Goal: Task Accomplishment & Management: Manage account settings

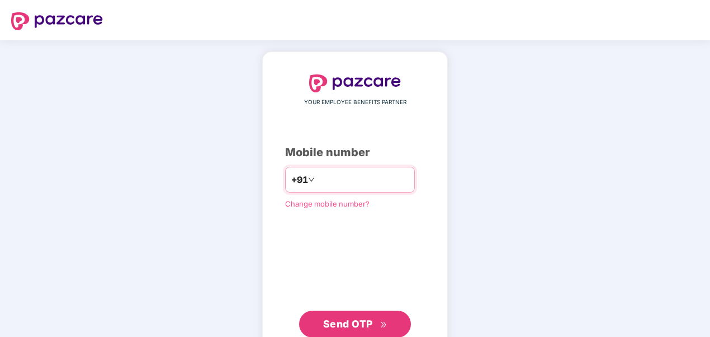
click at [317, 183] on input "number" at bounding box center [363, 180] width 92 height 18
type input "**********"
click at [344, 328] on span "Send OTP" at bounding box center [355, 324] width 64 height 16
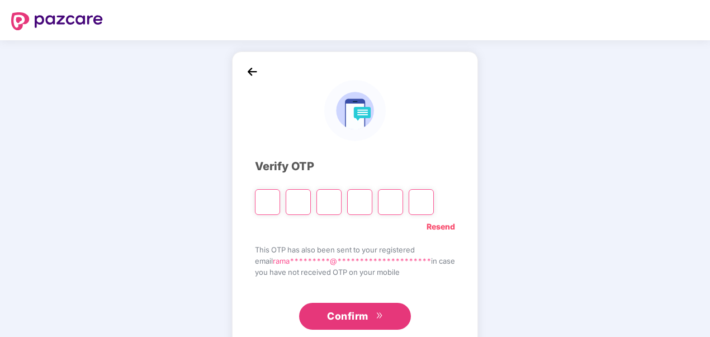
type input "*"
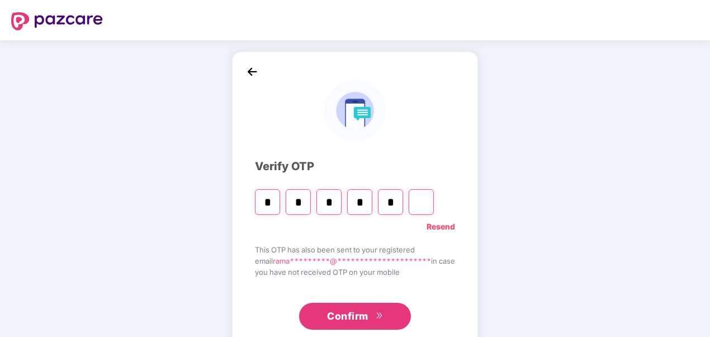
type input "*"
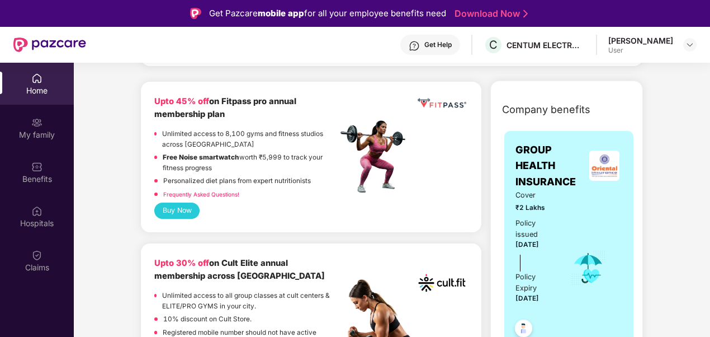
scroll to position [335, 0]
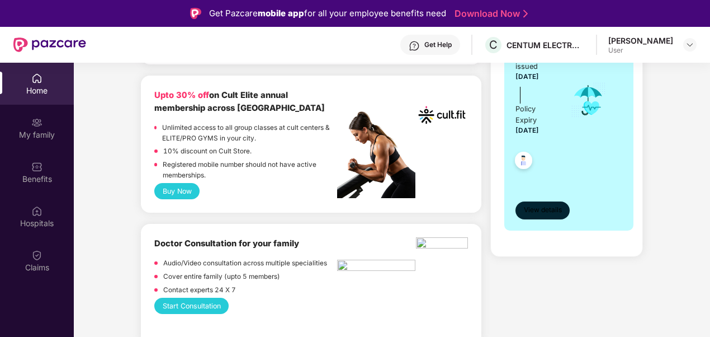
click at [542, 205] on span "View details" at bounding box center [543, 210] width 38 height 11
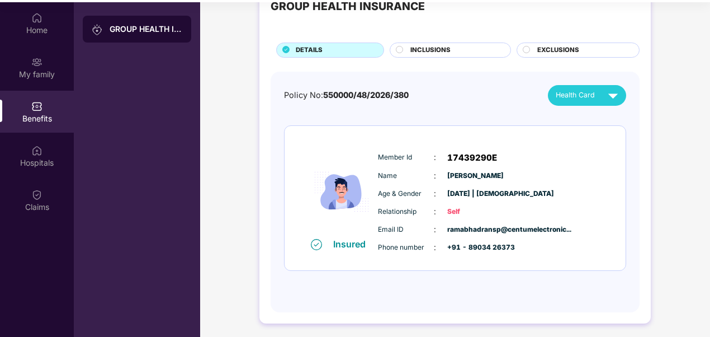
scroll to position [63, 0]
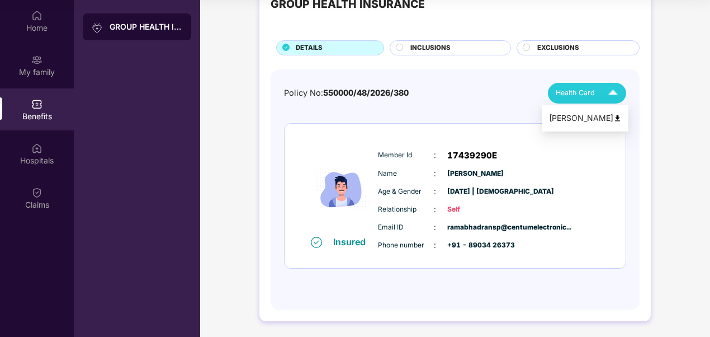
click at [595, 119] on div "[PERSON_NAME]" at bounding box center [585, 118] width 73 height 12
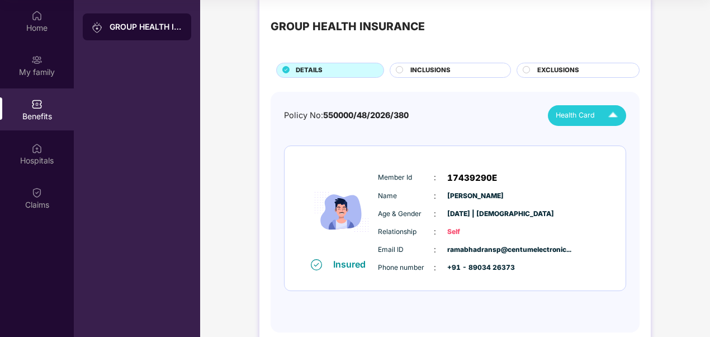
scroll to position [0, 0]
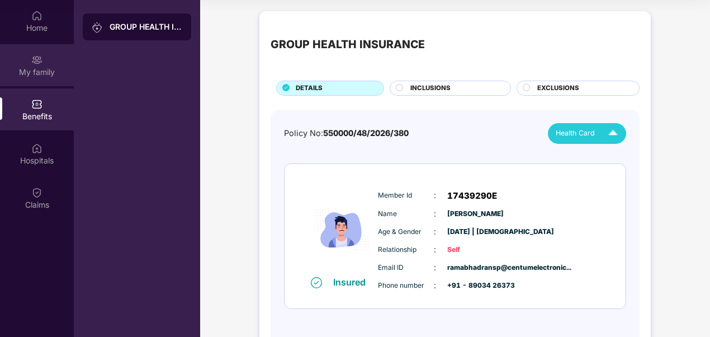
click at [43, 63] on div "My family" at bounding box center [37, 65] width 74 height 42
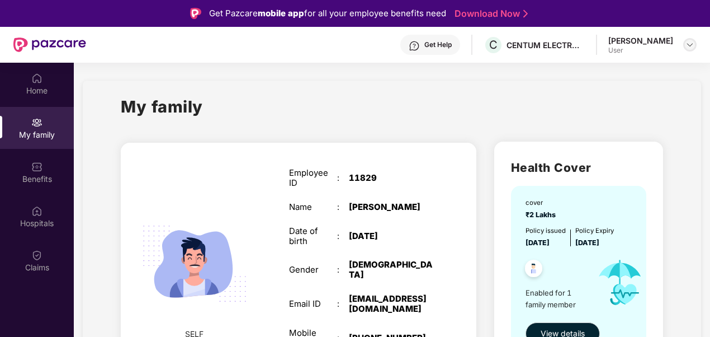
click at [688, 44] on img at bounding box center [689, 44] width 9 height 9
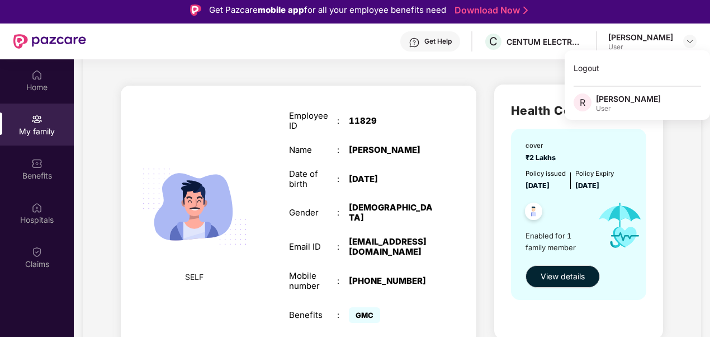
scroll to position [63, 0]
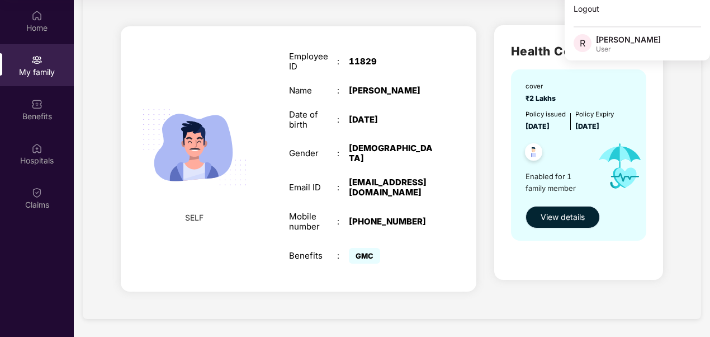
click at [578, 215] on span "View details" at bounding box center [563, 217] width 44 height 12
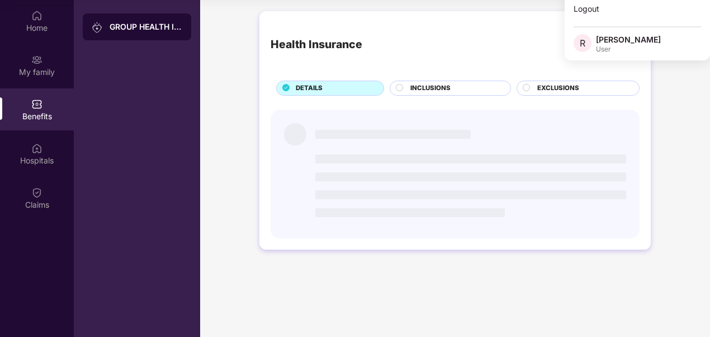
scroll to position [0, 0]
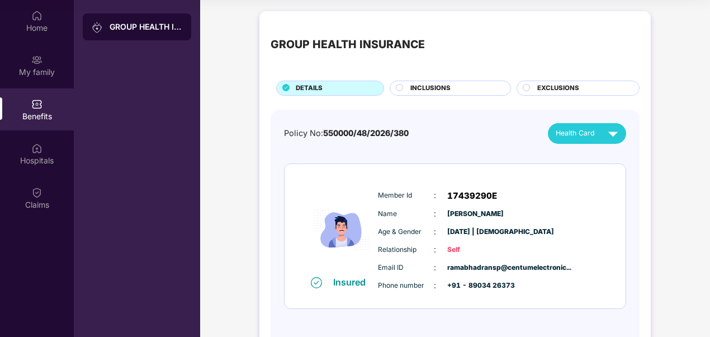
click at [450, 85] on div "INCLUSIONS" at bounding box center [455, 89] width 100 height 12
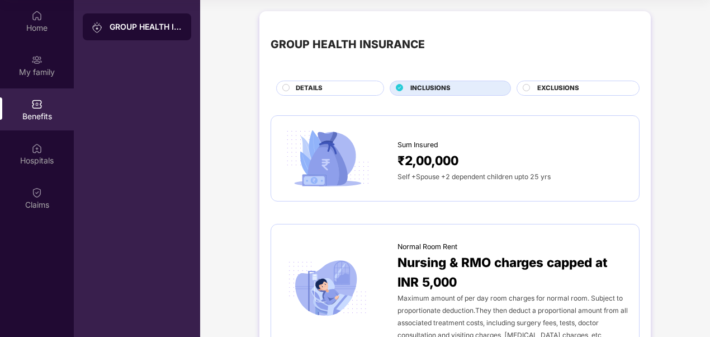
click at [544, 86] on span "EXCLUSIONS" at bounding box center [558, 88] width 42 height 10
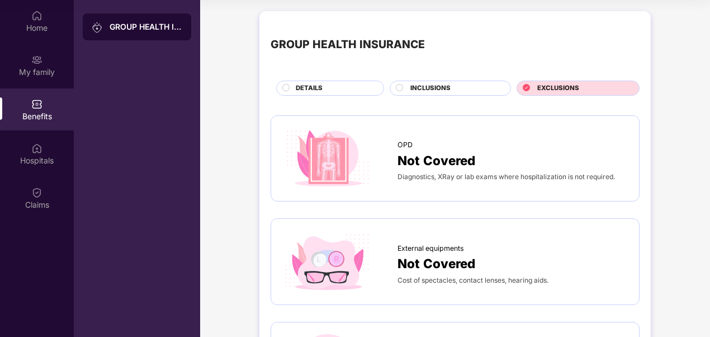
click at [347, 87] on div "DETAILS" at bounding box center [334, 89] width 88 height 12
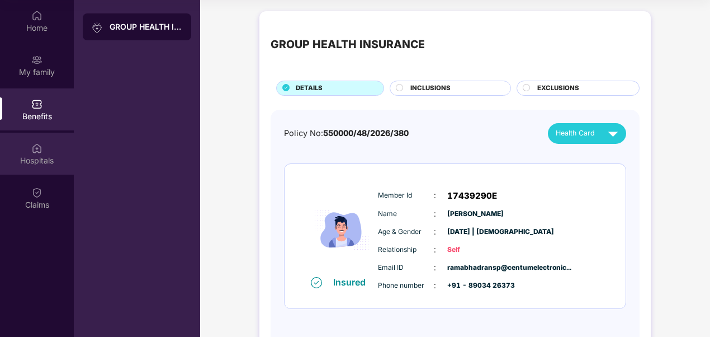
click at [35, 155] on div "Hospitals" at bounding box center [37, 160] width 74 height 11
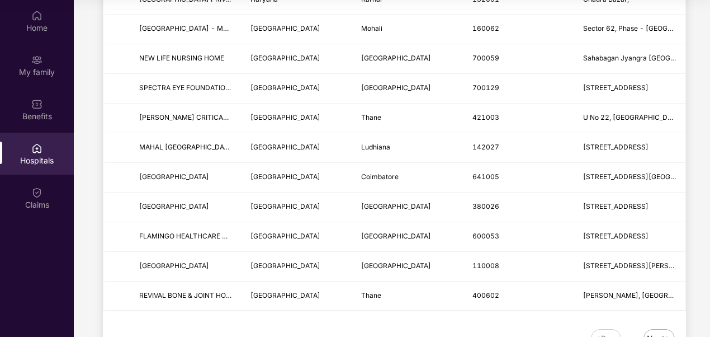
scroll to position [1376, 0]
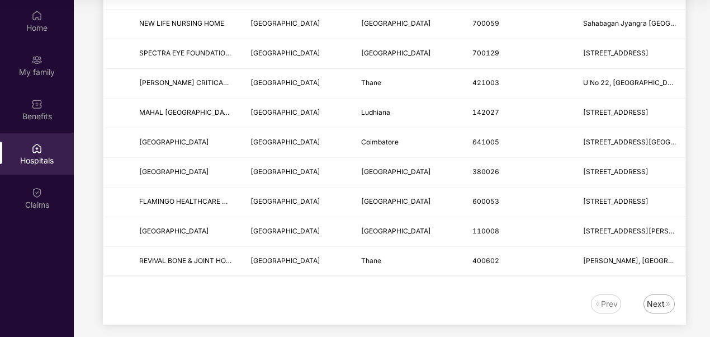
click at [652, 297] on div "Next" at bounding box center [656, 303] width 18 height 12
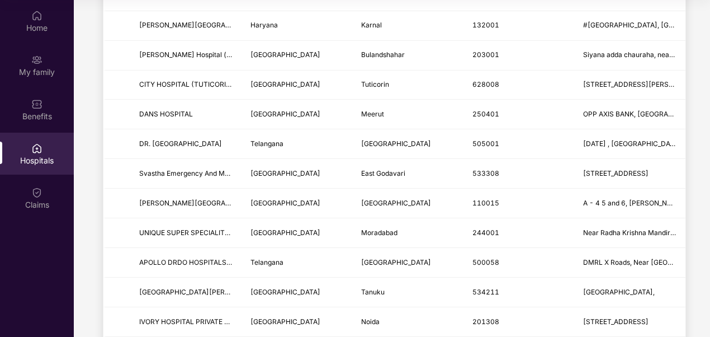
scroll to position [0, 0]
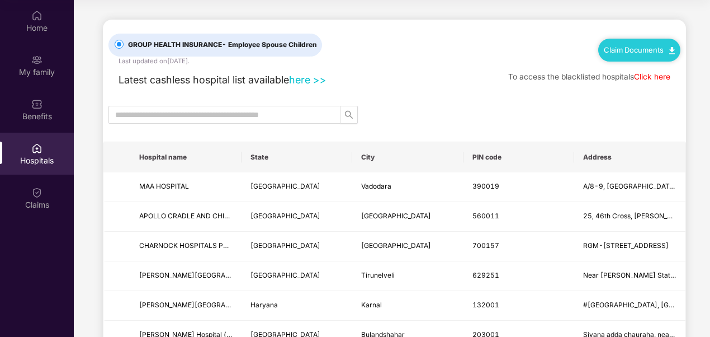
click at [645, 55] on div "Claim Documents" at bounding box center [639, 50] width 82 height 22
click at [219, 48] on span "GROUP HEALTH INSURANCE - Employee Spouse Children" at bounding box center [223, 45] width 198 height 11
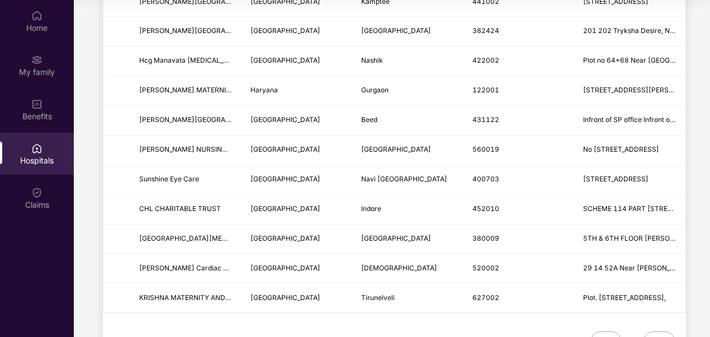
scroll to position [1376, 0]
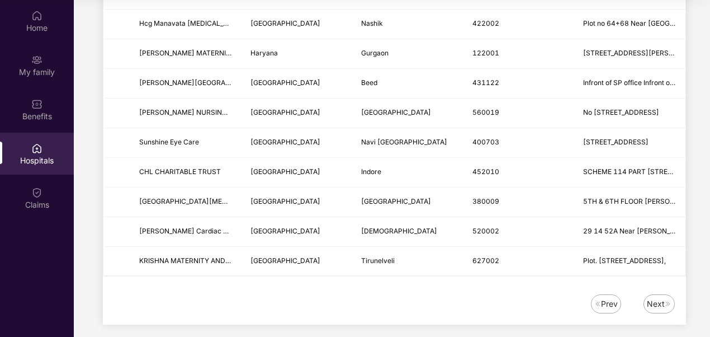
click at [669, 300] on img at bounding box center [668, 303] width 7 height 7
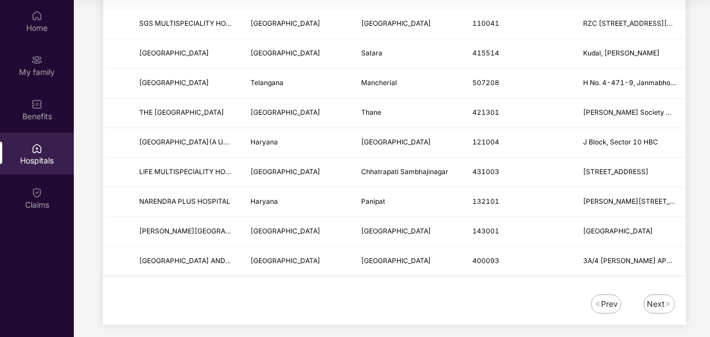
click at [669, 300] on img at bounding box center [668, 303] width 7 height 7
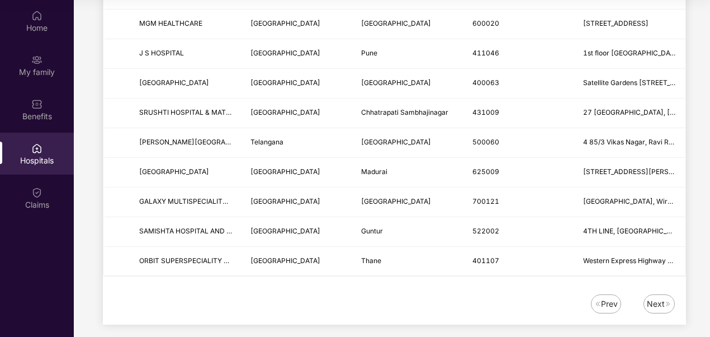
click at [656, 297] on div "Next" at bounding box center [656, 303] width 18 height 12
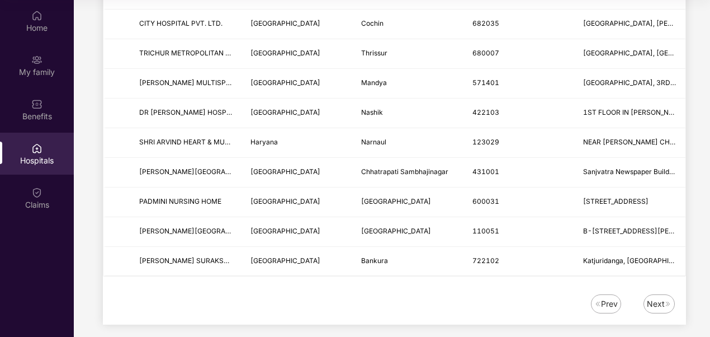
click at [656, 297] on div "Next" at bounding box center [656, 303] width 18 height 12
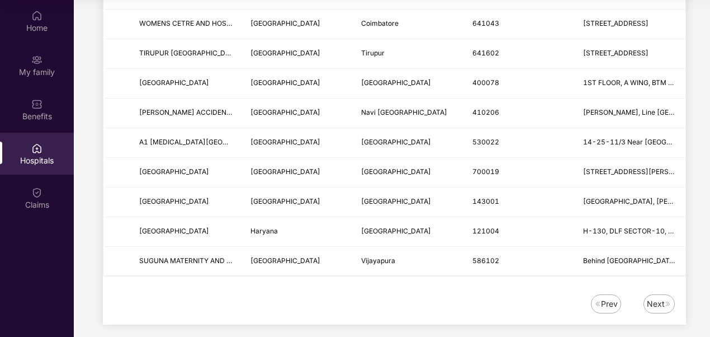
click at [656, 297] on div "Next" at bounding box center [656, 303] width 18 height 12
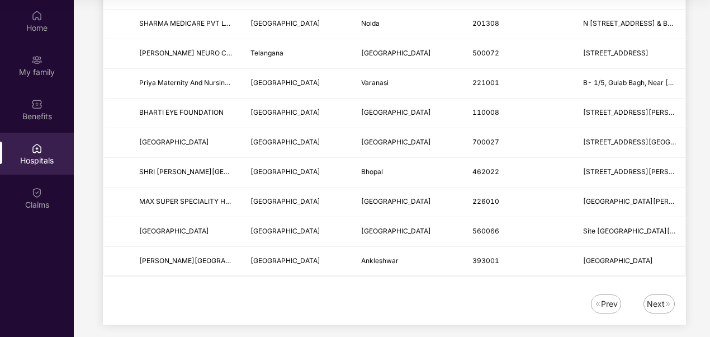
click at [656, 297] on div "Next" at bounding box center [656, 303] width 18 height 12
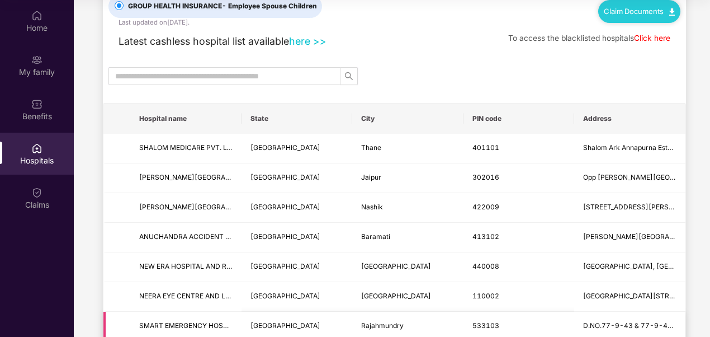
scroll to position [0, 0]
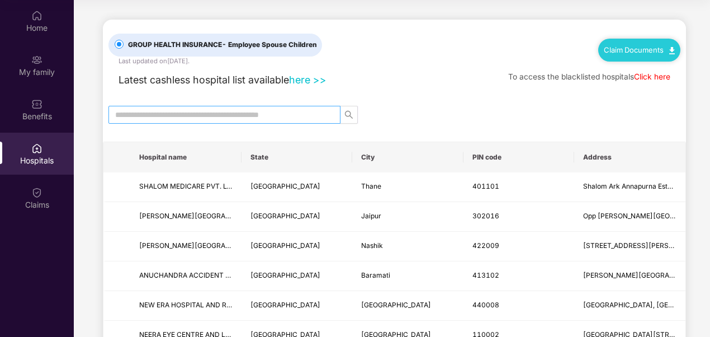
click at [232, 108] on input "text" at bounding box center [220, 114] width 210 height 12
type input "**********"
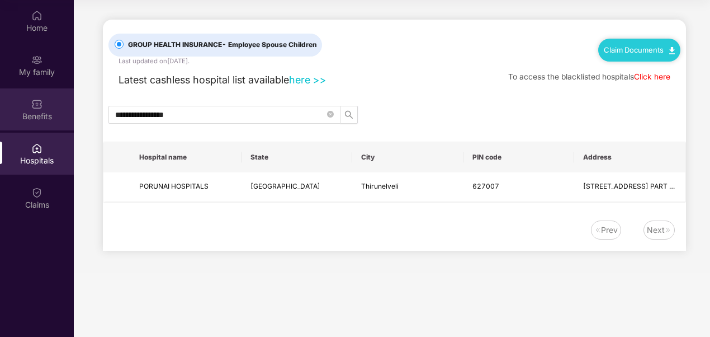
click at [36, 103] on img at bounding box center [36, 103] width 11 height 11
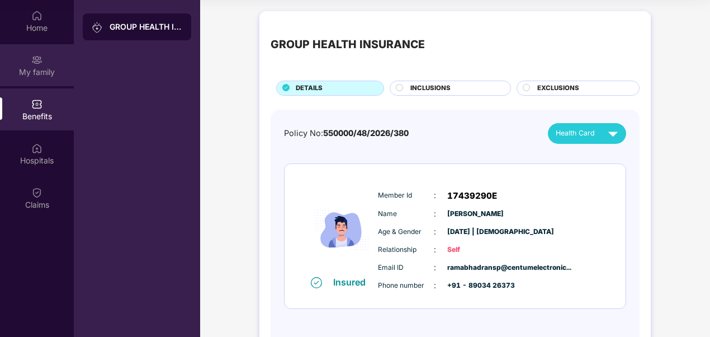
click at [37, 73] on div "My family" at bounding box center [37, 72] width 74 height 11
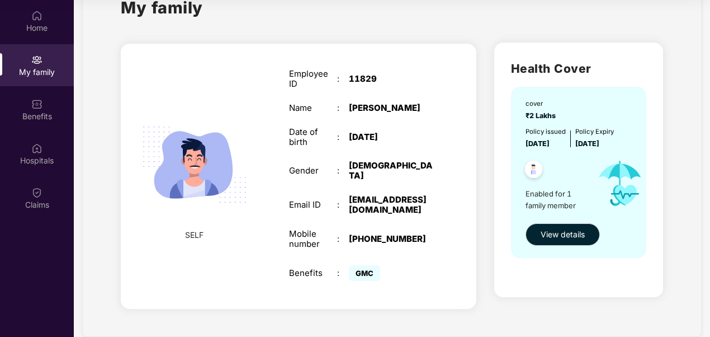
scroll to position [54, 0]
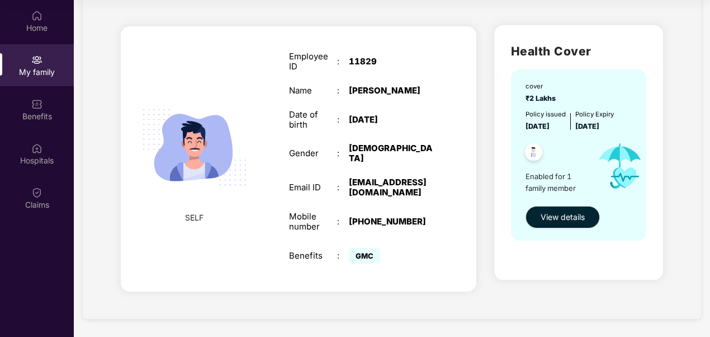
click at [548, 182] on span "Enabled for 1 family member" at bounding box center [556, 182] width 63 height 23
click at [548, 191] on span "Enabled for 1 family member" at bounding box center [556, 182] width 63 height 23
click at [543, 177] on span "Enabled for 1 family member" at bounding box center [556, 182] width 63 height 23
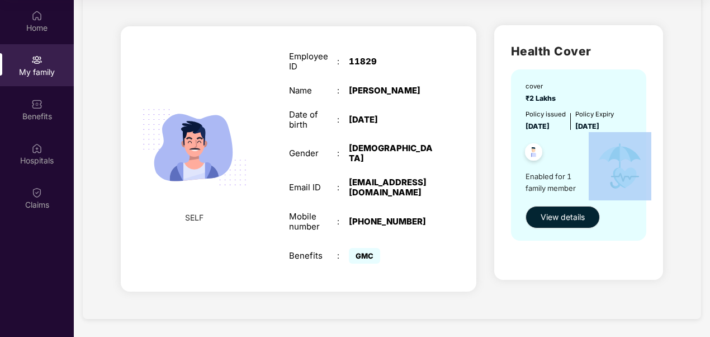
drag, startPoint x: 543, startPoint y: 177, endPoint x: 588, endPoint y: 188, distance: 45.6
click at [588, 188] on div "Enabled for 1 family member" at bounding box center [579, 166] width 108 height 68
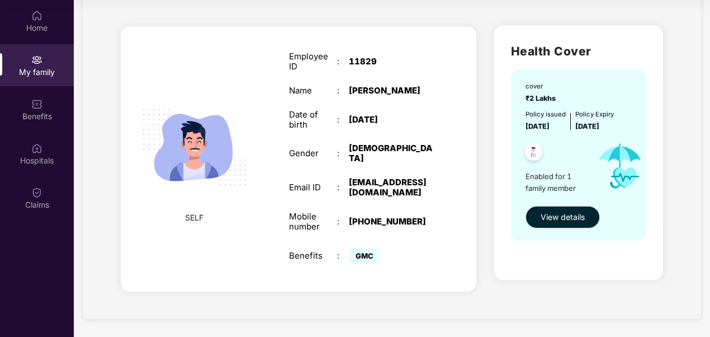
click at [562, 186] on span "Enabled for 1 family member" at bounding box center [556, 182] width 63 height 23
click at [566, 216] on span "View details" at bounding box center [563, 217] width 44 height 12
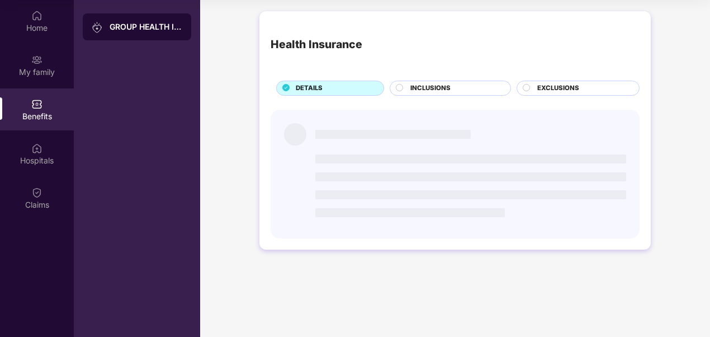
scroll to position [0, 0]
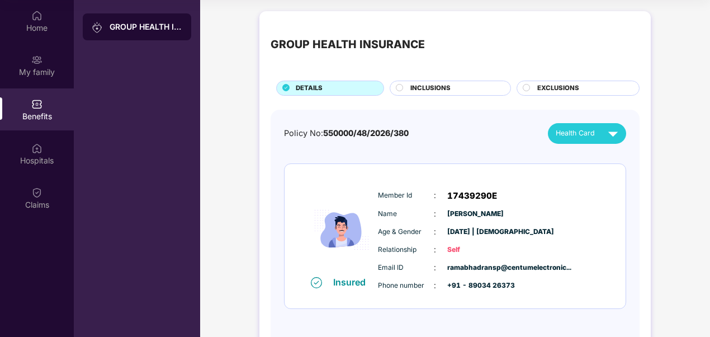
click at [315, 283] on img at bounding box center [316, 282] width 11 height 11
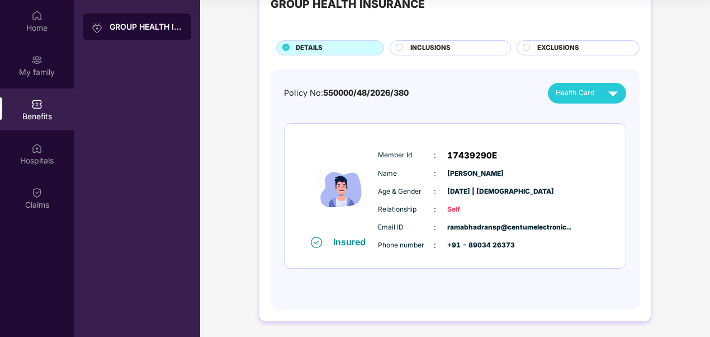
scroll to position [40, 0]
click at [32, 29] on div "Home" at bounding box center [37, 27] width 74 height 11
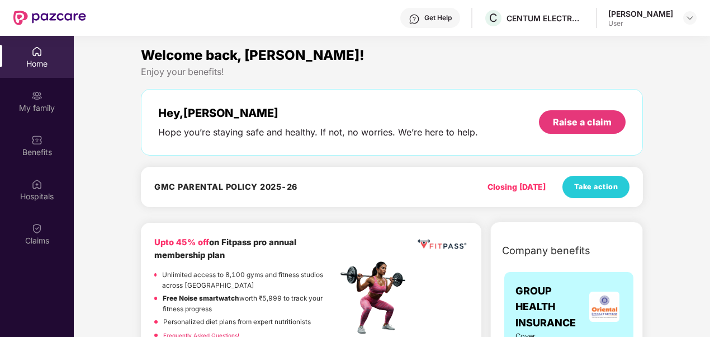
scroll to position [0, 0]
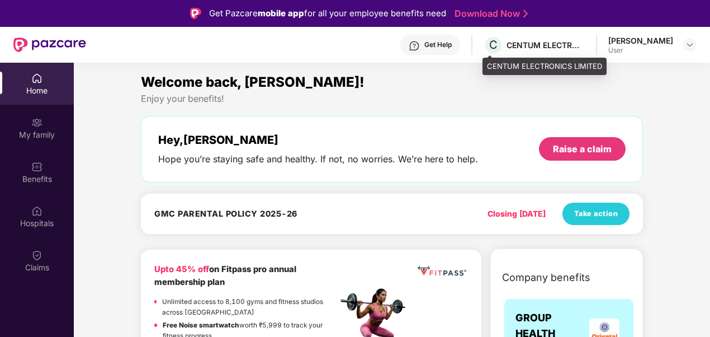
click at [539, 46] on div "CENTUM ELECTRONICS LIMITED" at bounding box center [545, 45] width 78 height 11
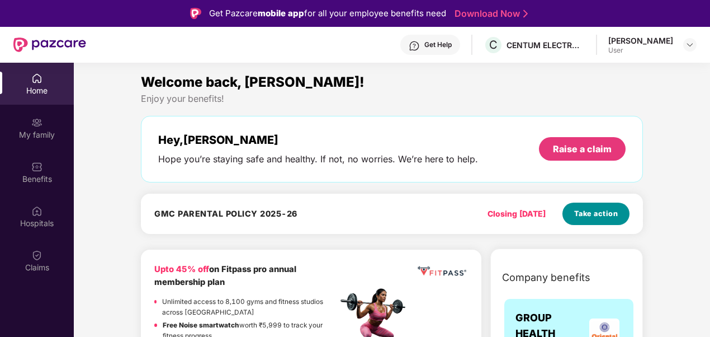
click at [589, 215] on span "Take action" at bounding box center [596, 213] width 44 height 11
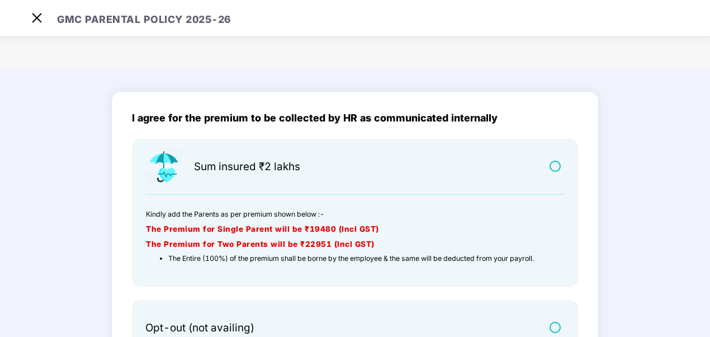
scroll to position [141, 0]
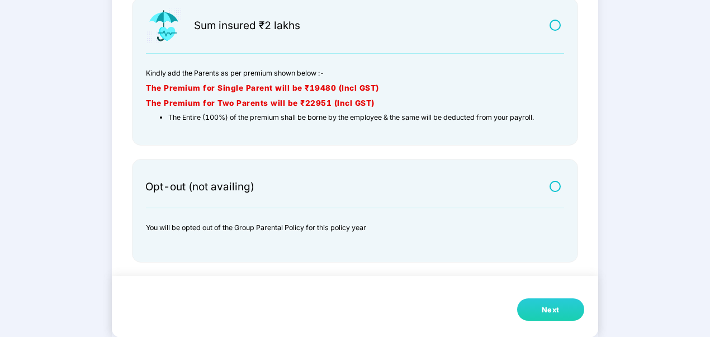
click at [558, 310] on div "Next" at bounding box center [551, 309] width 18 height 11
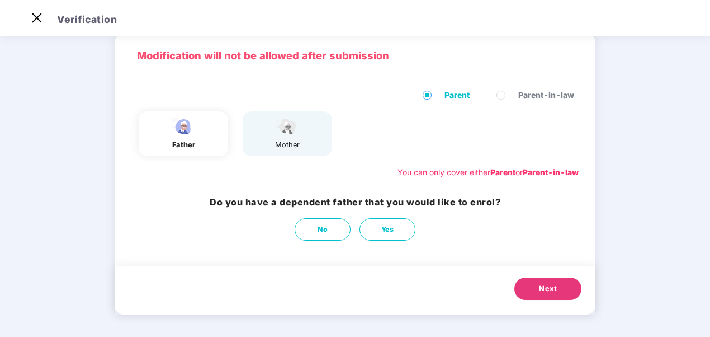
scroll to position [46, 0]
click at [39, 20] on img at bounding box center [37, 18] width 18 height 18
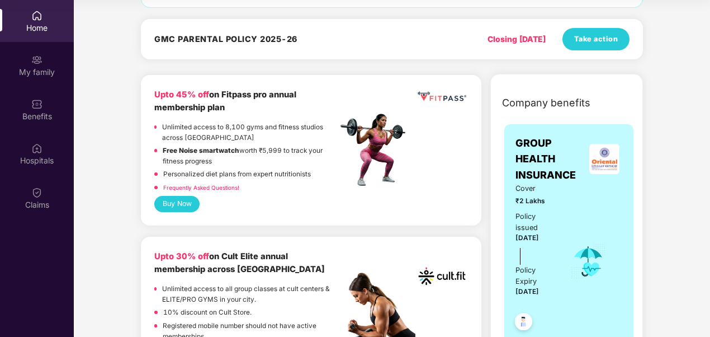
scroll to position [0, 0]
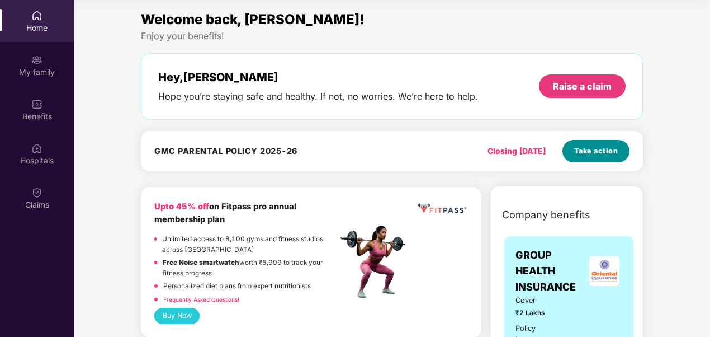
click at [589, 144] on button "Take action" at bounding box center [595, 151] width 67 height 22
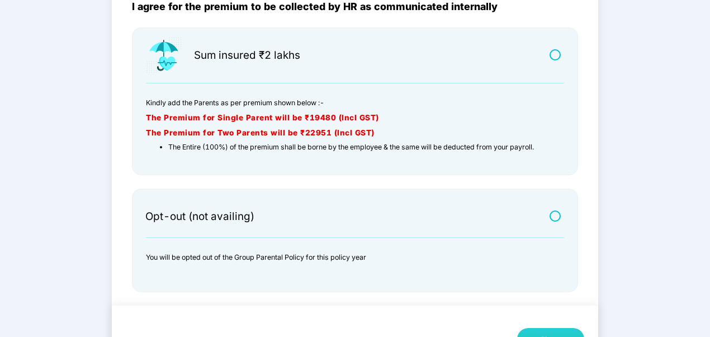
scroll to position [112, 0]
click at [554, 217] on label at bounding box center [557, 215] width 14 height 10
click at [553, 55] on label at bounding box center [557, 54] width 14 height 10
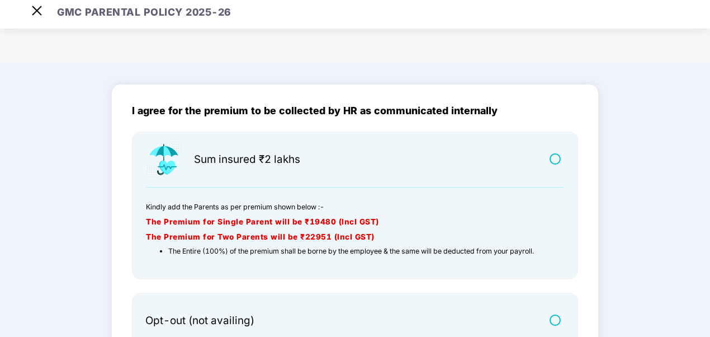
scroll to position [0, 0]
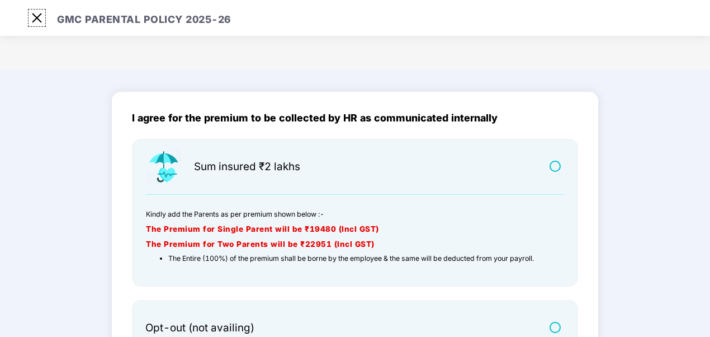
click at [34, 18] on img at bounding box center [37, 18] width 18 height 18
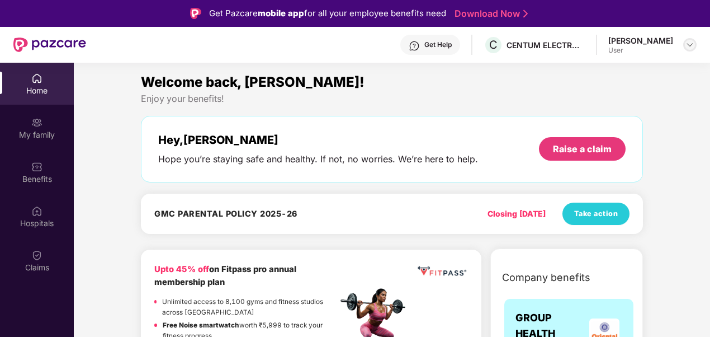
click at [688, 46] on img at bounding box center [689, 44] width 9 height 9
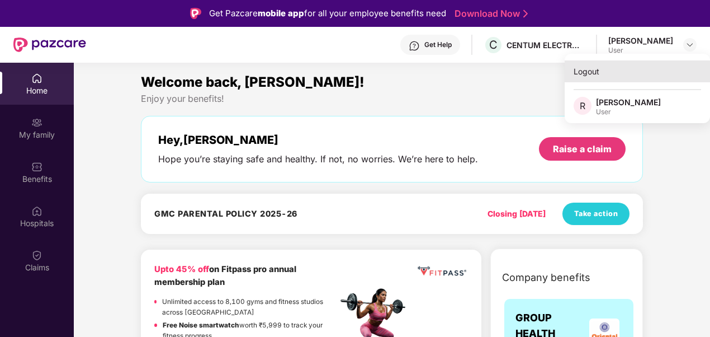
click at [593, 68] on div "Logout" at bounding box center [637, 71] width 145 height 22
